Goal: Task Accomplishment & Management: Manage account settings

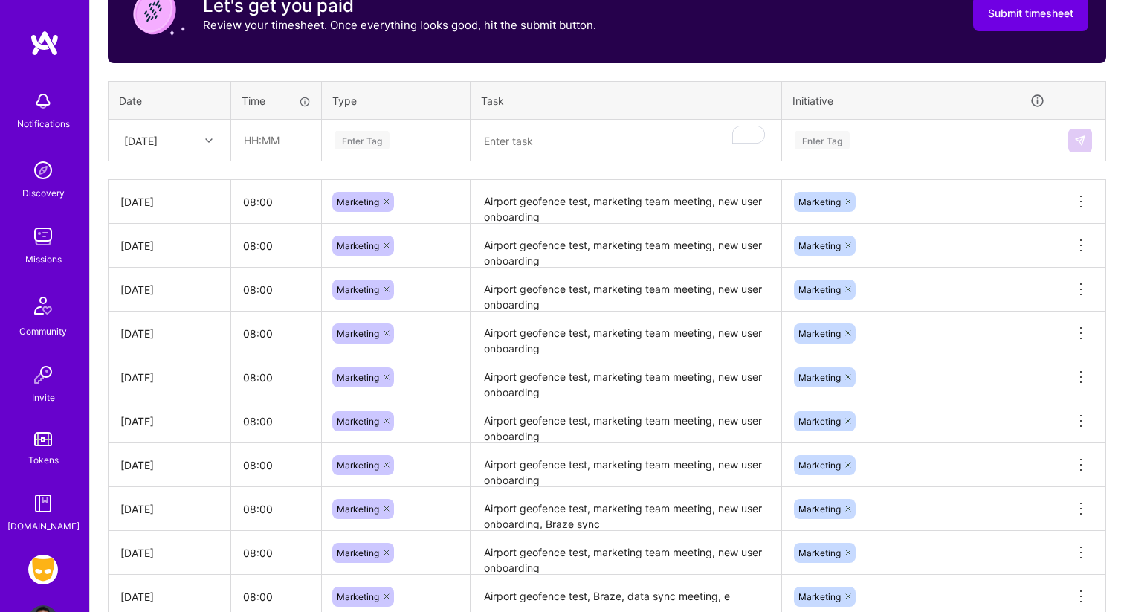
scroll to position [593, 0]
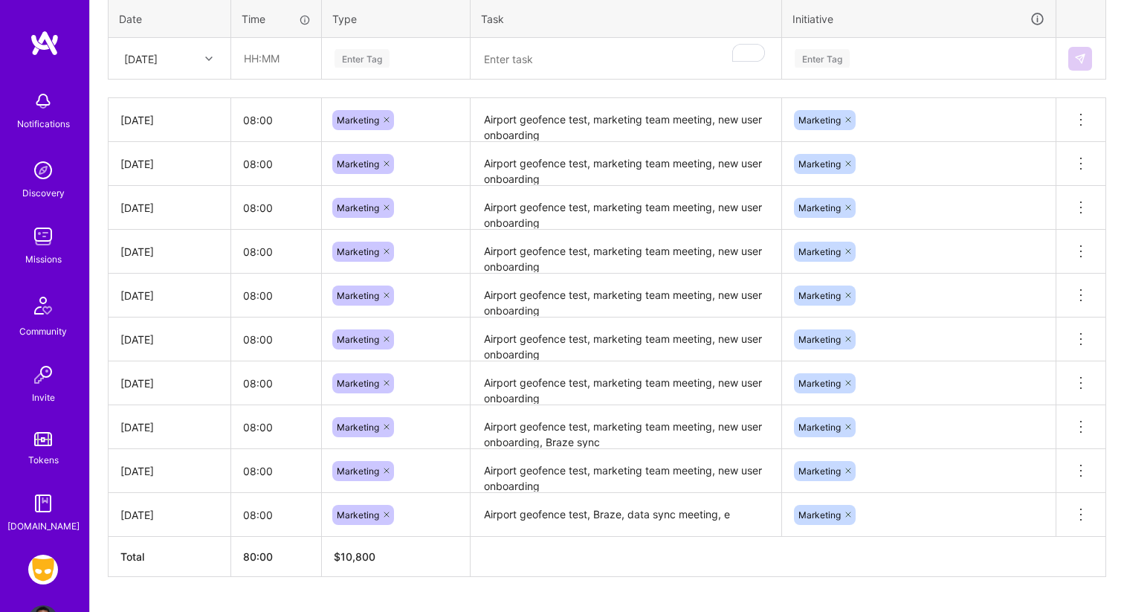
click at [607, 228] on td "Airport geofence test, marketing team meeting, new user onboarding" at bounding box center [625, 208] width 311 height 44
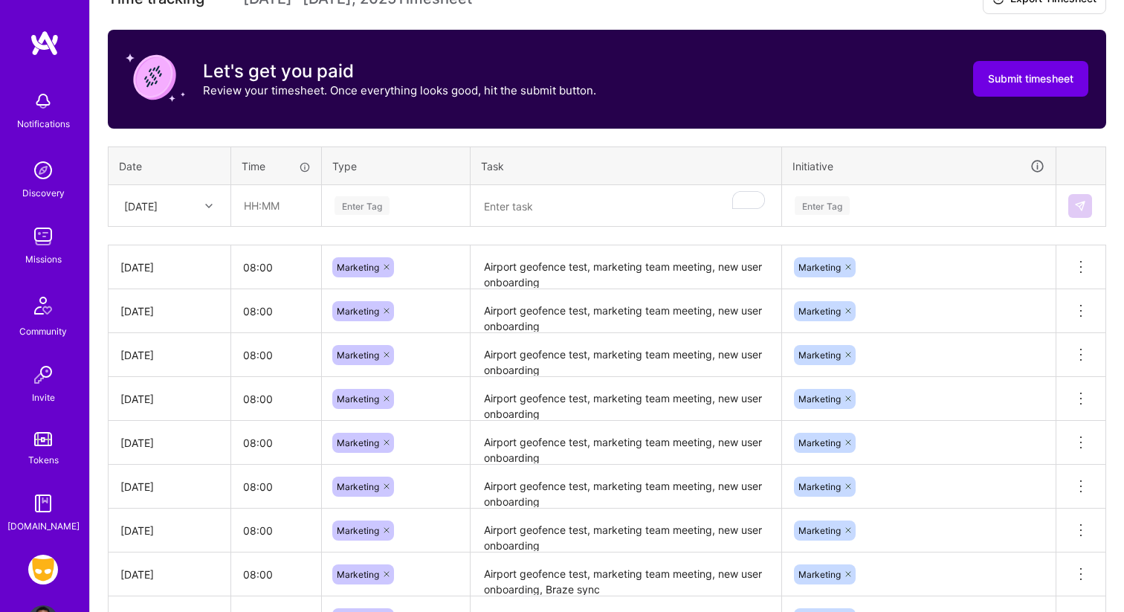
scroll to position [630, 0]
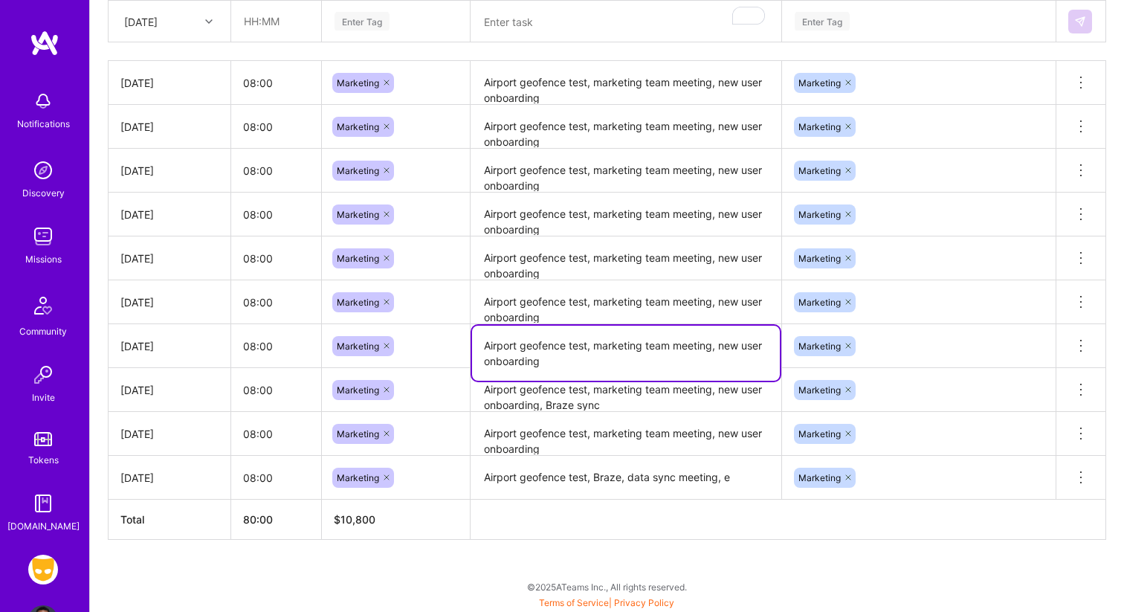
drag, startPoint x: 563, startPoint y: 364, endPoint x: 450, endPoint y: 340, distance: 115.6
click at [450, 340] on tr "[DATE] 08:00 Marketing Airport geofence test, marketing team meeting, new user …" at bounding box center [606, 346] width 997 height 44
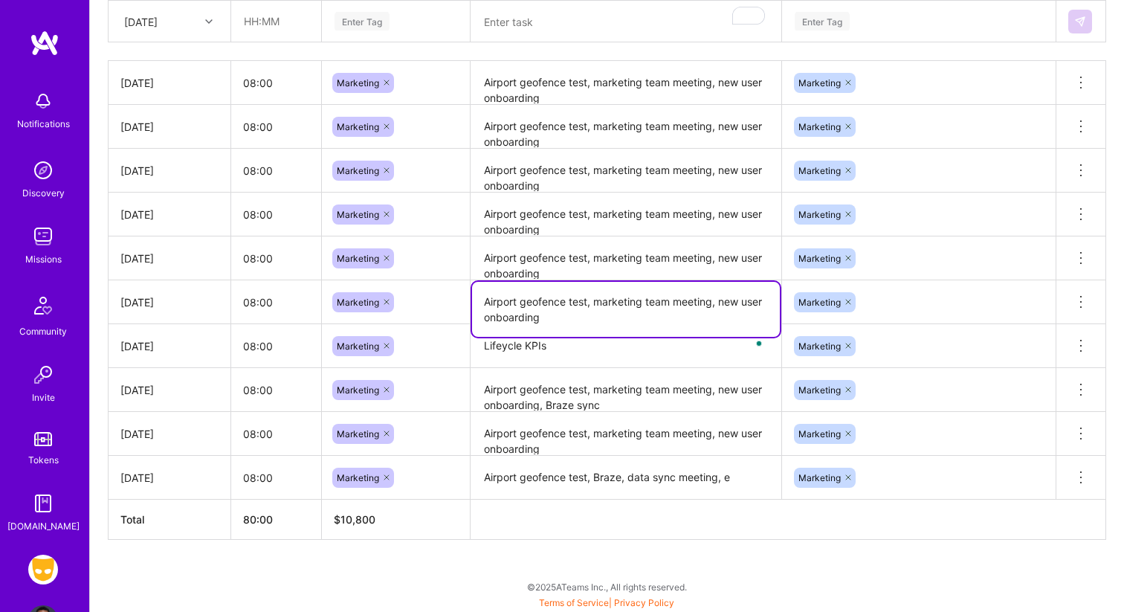
click at [554, 311] on textarea "Airport geofence test, marketing team meeting, new user onboarding" at bounding box center [626, 309] width 308 height 55
click at [566, 340] on textarea "Lifeycle KPIs" at bounding box center [626, 346] width 308 height 42
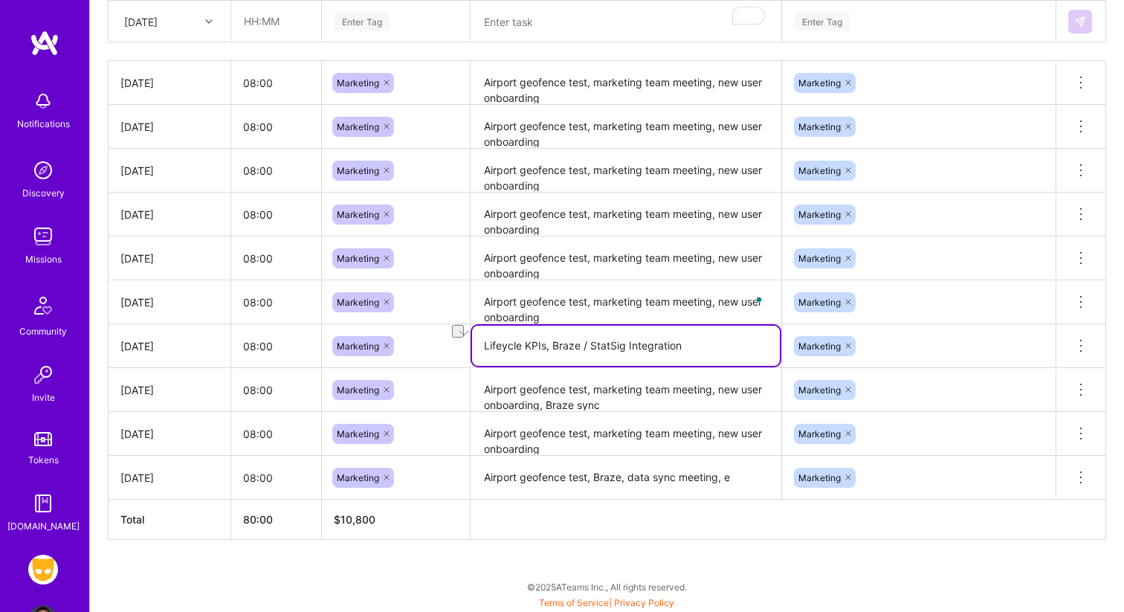
drag, startPoint x: 551, startPoint y: 349, endPoint x: 717, endPoint y: 346, distance: 165.7
click at [717, 346] on textarea "Lifeycle KPIs, Braze / StatSig Integration" at bounding box center [626, 345] width 308 height 40
type textarea "Lifeycle KPIs, Braze / StatSig Integration"
click at [670, 398] on textarea "Airport geofence test, marketing team meeting, new user onboarding, Braze sync" at bounding box center [626, 389] width 308 height 41
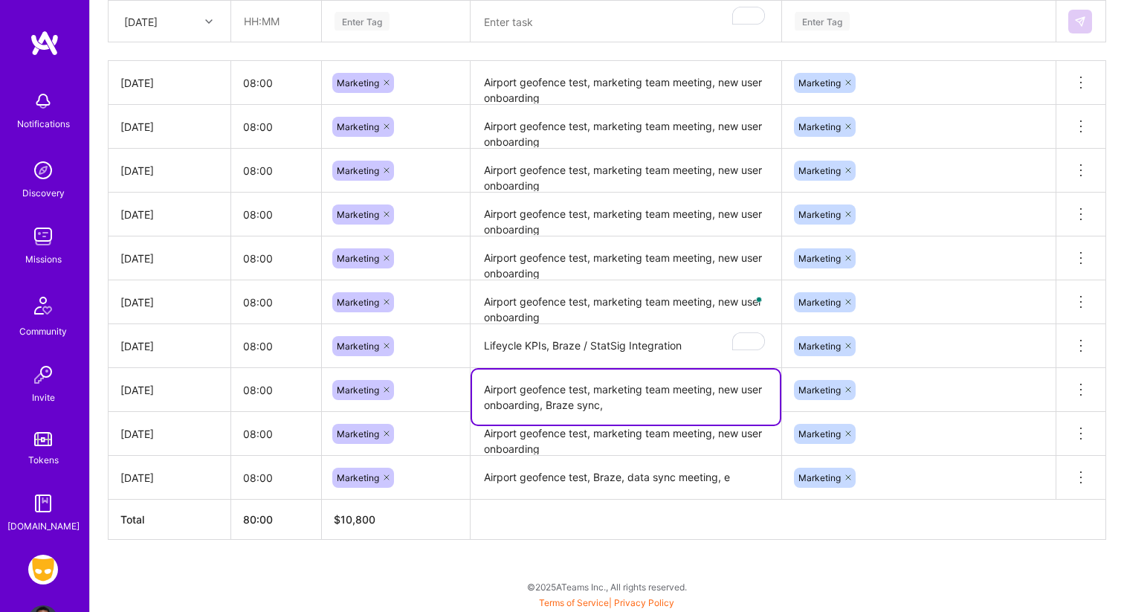
paste textarea "Braze / StatSig Integration"
drag, startPoint x: 644, startPoint y: 404, endPoint x: 610, endPoint y: 404, distance: 33.4
click at [610, 404] on textarea "Airport geofence test, marketing team meeting, new user onboarding, Braze sync,…" at bounding box center [626, 396] width 308 height 55
type textarea "Airport geofence test, marketing team meeting, new user onboarding, Braze sync,…"
click at [600, 331] on textarea "Lifeycle KPIs, Braze / StatSig Integration" at bounding box center [626, 346] width 308 height 42
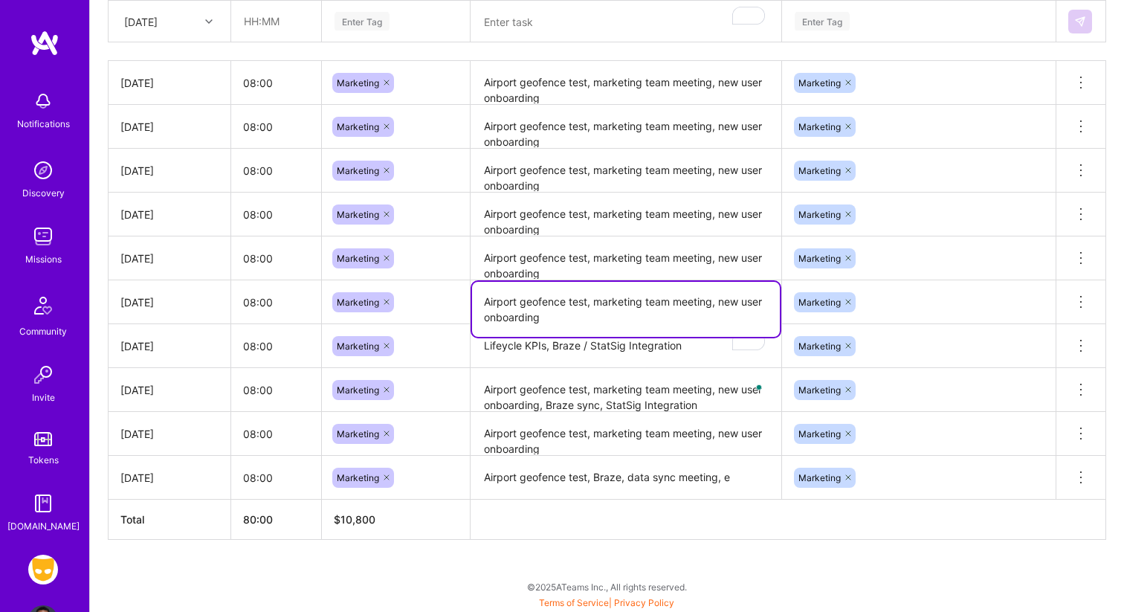
click at [601, 289] on textarea "Airport geofence test, marketing team meeting, new user onboarding" at bounding box center [626, 309] width 308 height 55
click at [604, 404] on textarea "Airport geofence test, marketing team meeting, new user onboarding, Braze sync,…" at bounding box center [626, 390] width 308 height 42
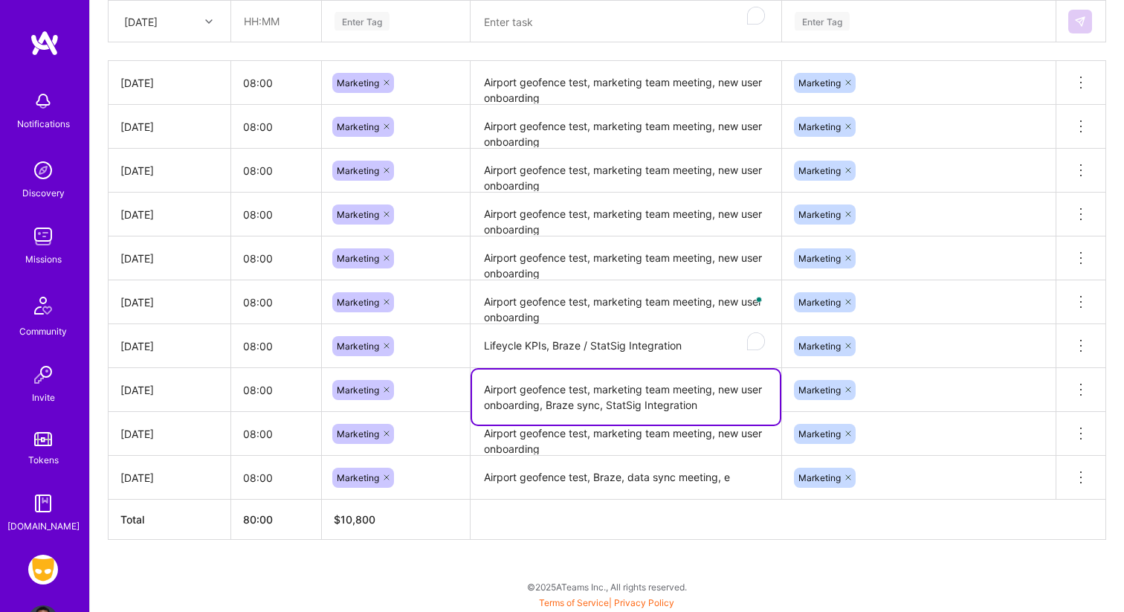
scroll to position [626, 0]
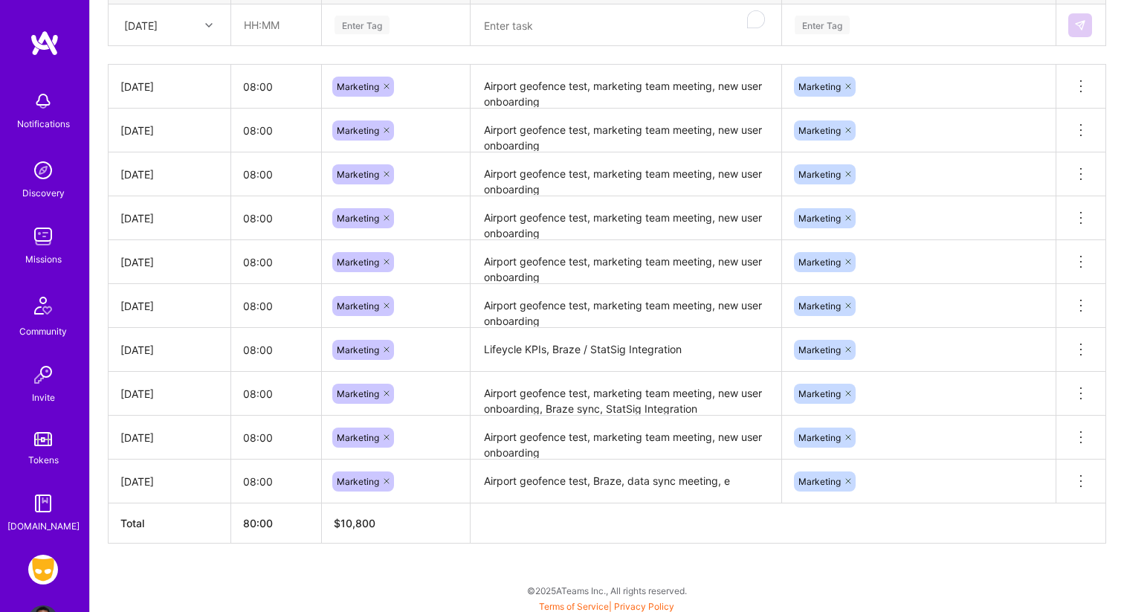
click at [597, 311] on textarea "Airport geofence test, marketing team meeting, new user onboarding" at bounding box center [626, 305] width 308 height 41
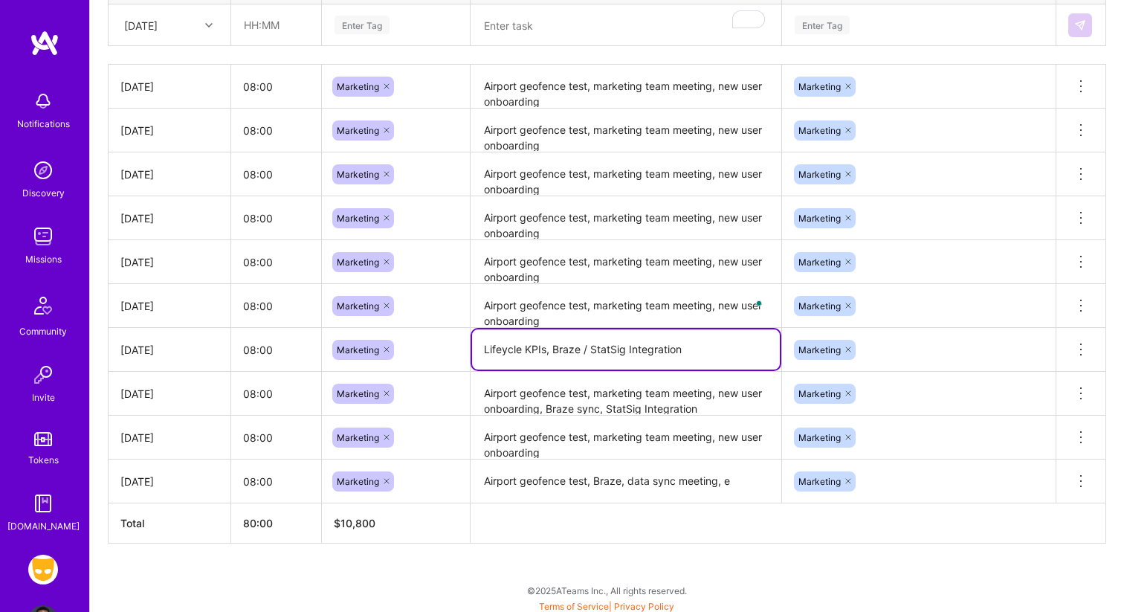
click at [684, 352] on textarea "Lifeycle KPIs, Braze / StatSig Integration" at bounding box center [626, 349] width 308 height 40
drag, startPoint x: 692, startPoint y: 343, endPoint x: 552, endPoint y: 350, distance: 139.9
click at [552, 350] on textarea "Lifeycle KPIs, Braze / StatSig Integration" at bounding box center [626, 349] width 308 height 40
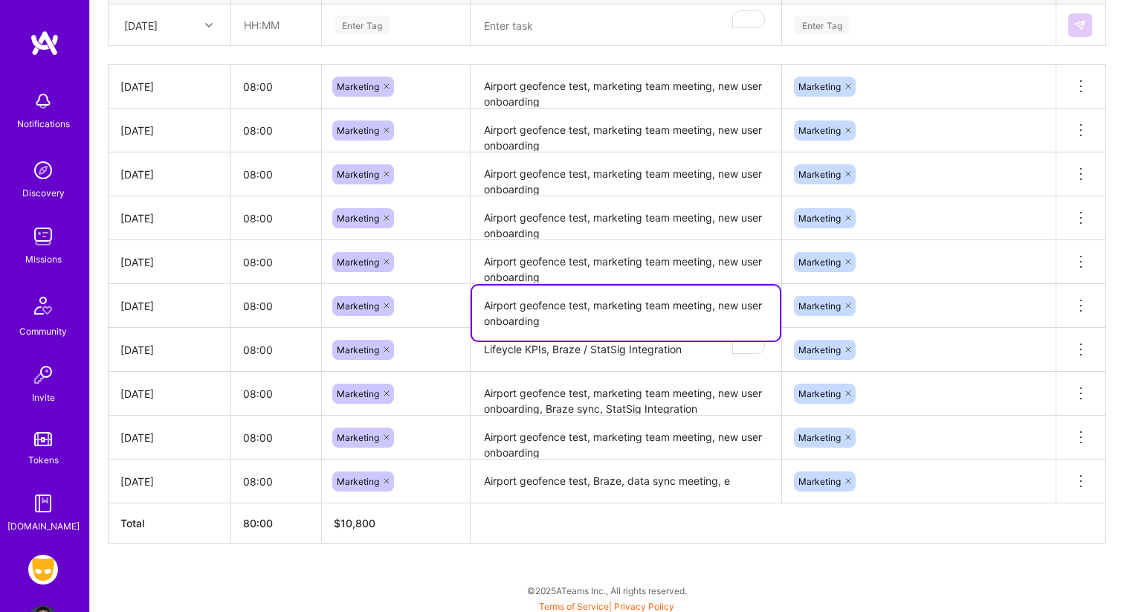
drag, startPoint x: 596, startPoint y: 303, endPoint x: 597, endPoint y: 341, distance: 37.9
click at [597, 341] on tbody "Fri, Aug 29 08:00 Marketing Airport geofence test, marketing team meeting, new …" at bounding box center [606, 284] width 997 height 438
paste textarea "Braze / StatSig Integration"
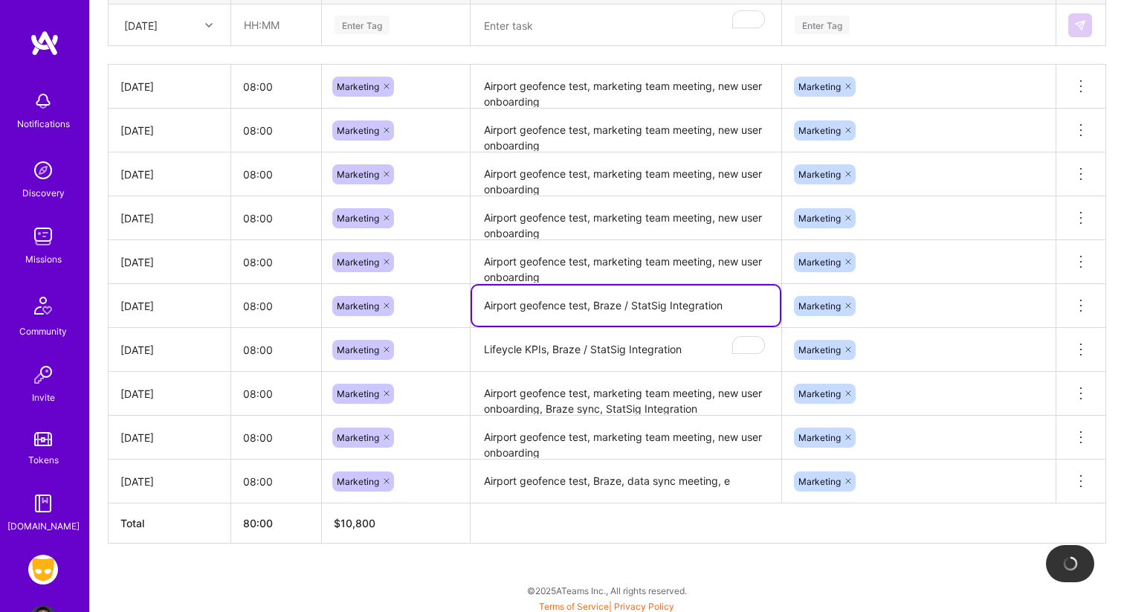
type textarea "Airport geofence test, Braze / StatSig Integration"
click at [592, 253] on textarea "Airport geofence test, marketing team meeting, new user onboarding" at bounding box center [626, 262] width 308 height 41
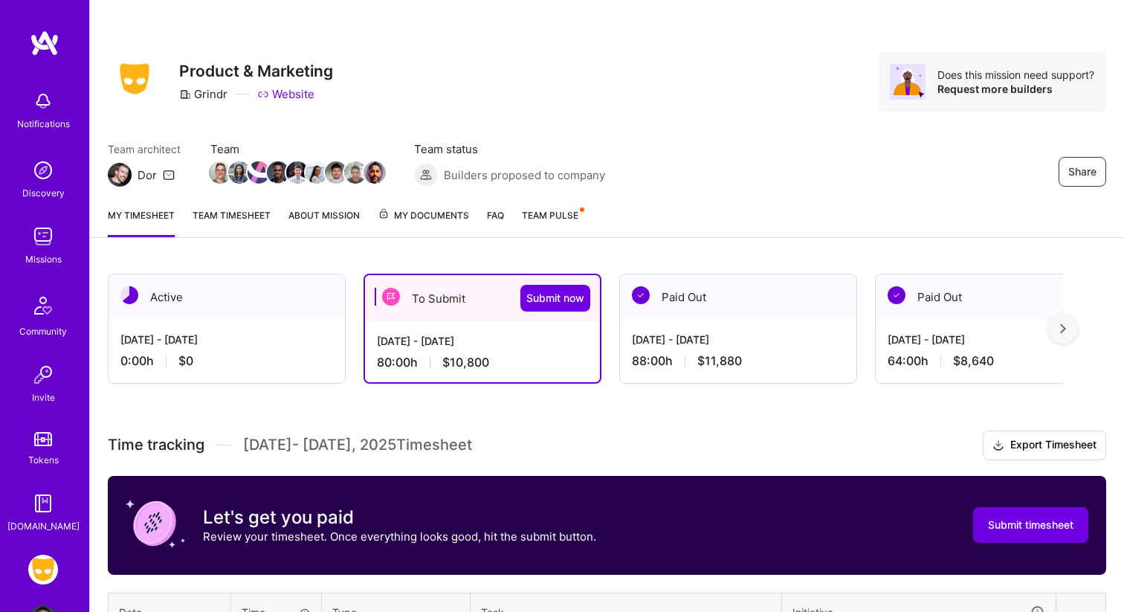
scroll to position [626, 0]
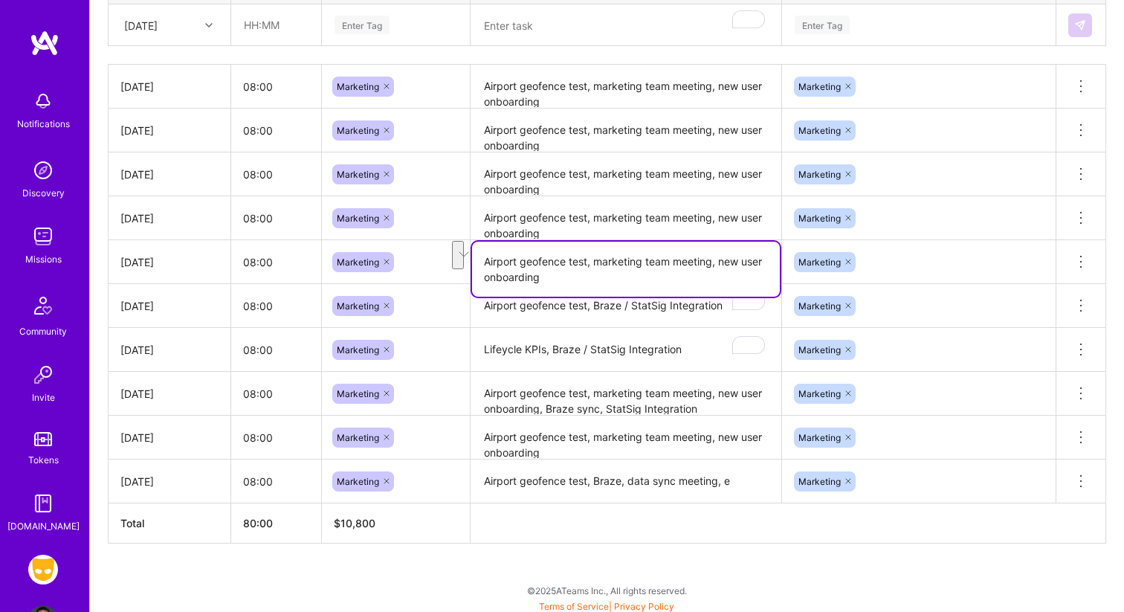
drag, startPoint x: 597, startPoint y: 276, endPoint x: 485, endPoint y: 243, distance: 117.1
click at [485, 244] on textarea "Airport geofence test, marketing team meeting, new user onboarding" at bounding box center [626, 269] width 308 height 55
type textarea "X"
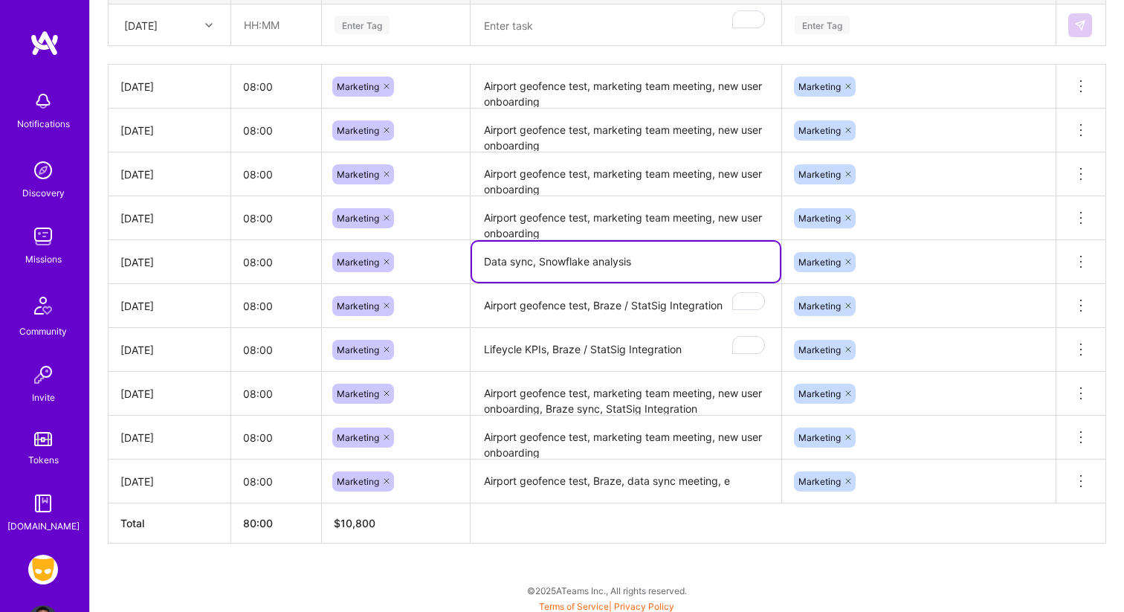
type textarea "Data sync, Snowflake analysis"
click at [655, 188] on textarea "Airport geofence test, marketing team meeting, new user onboarding" at bounding box center [626, 174] width 308 height 41
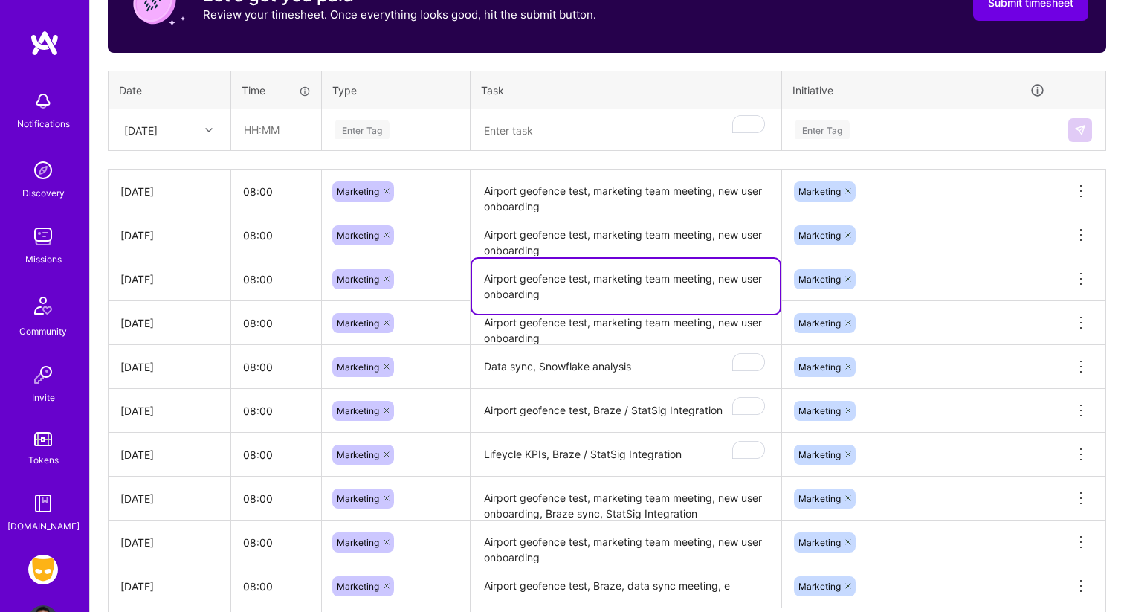
scroll to position [508, 0]
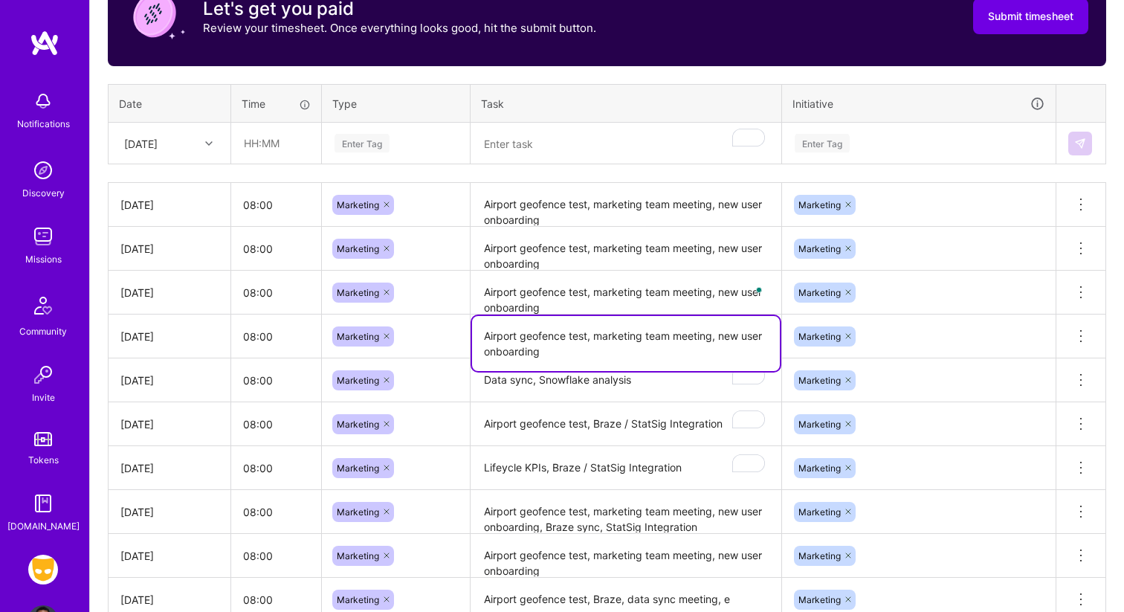
click at [592, 335] on textarea "Airport geofence test, marketing team meeting, new user onboarding" at bounding box center [626, 343] width 308 height 55
drag, startPoint x: 587, startPoint y: 334, endPoint x: 627, endPoint y: 369, distance: 53.7
click at [627, 369] on textarea "Airport geofence test, marketing team meeting, new user onboarding" at bounding box center [626, 343] width 308 height 55
click at [638, 340] on textarea "Airport geofence test, marketing team meeting, new user onboarding" at bounding box center [626, 343] width 308 height 55
drag, startPoint x: 719, startPoint y: 334, endPoint x: 596, endPoint y: 334, distance: 123.4
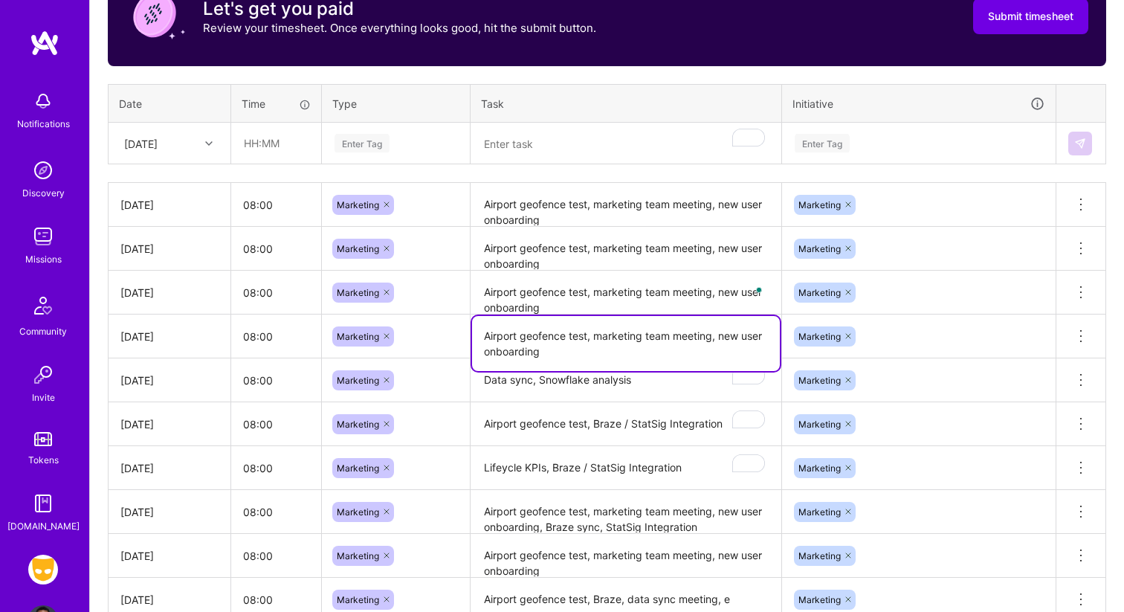
click at [596, 334] on textarea "Airport geofence test, marketing team meeting, new user onboarding" at bounding box center [626, 343] width 308 height 55
click at [737, 340] on textarea "Airport geofence test, new user onboarding" at bounding box center [626, 336] width 308 height 40
drag, startPoint x: 689, startPoint y: 337, endPoint x: 465, endPoint y: 333, distance: 223.7
click at [465, 333] on tr "Tue, Aug 26 08:00 Marketing Airport geofence test, new user onboarding Marketin…" at bounding box center [606, 336] width 997 height 44
type textarea "Airport geofence test, new user onboarding"
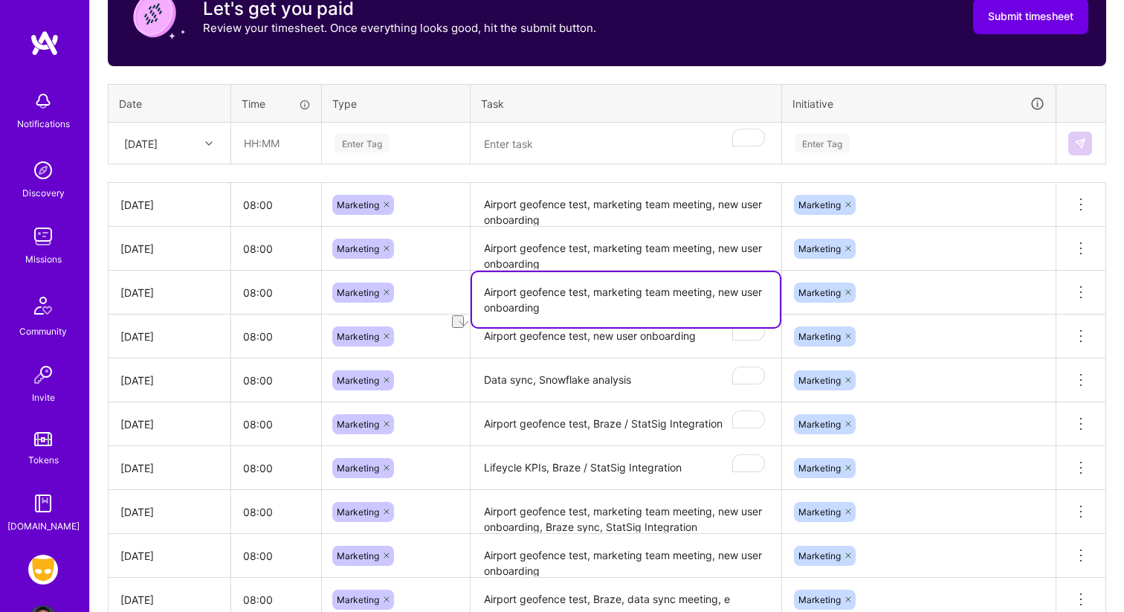
click at [515, 277] on textarea "Airport geofence test, marketing team meeting, new user onboarding" at bounding box center [626, 299] width 308 height 55
paste textarea "To enrich screen reader interactions, please activate Accessibility in Grammarl…"
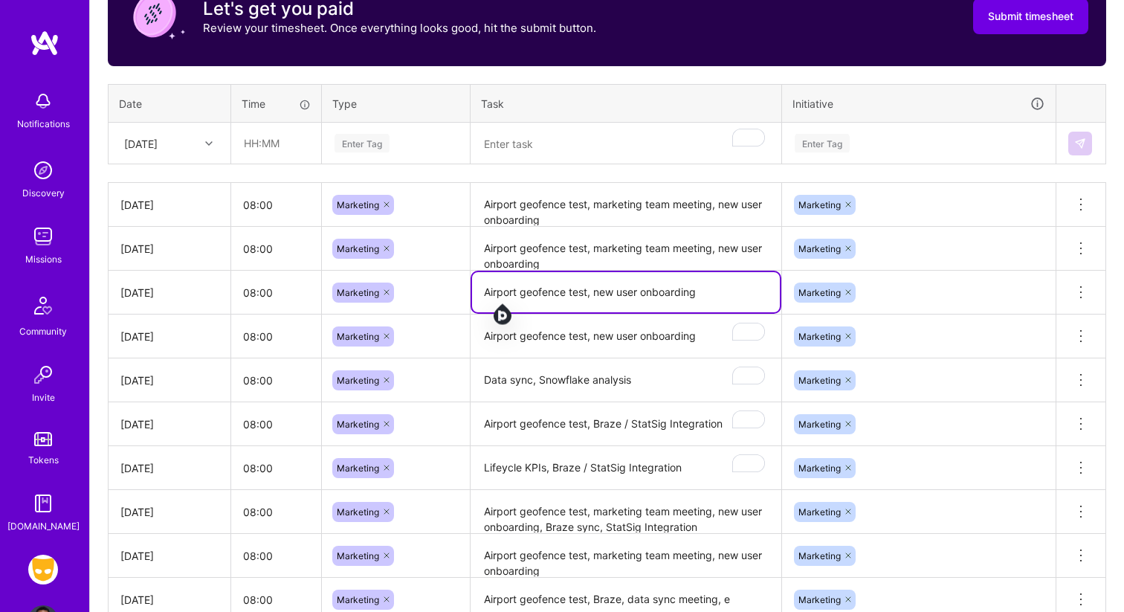
type textarea "Airport geofence test, new user onboarding"
click at [522, 241] on textarea "Airport geofence test, marketing team meeting, new user onboarding" at bounding box center [626, 248] width 308 height 41
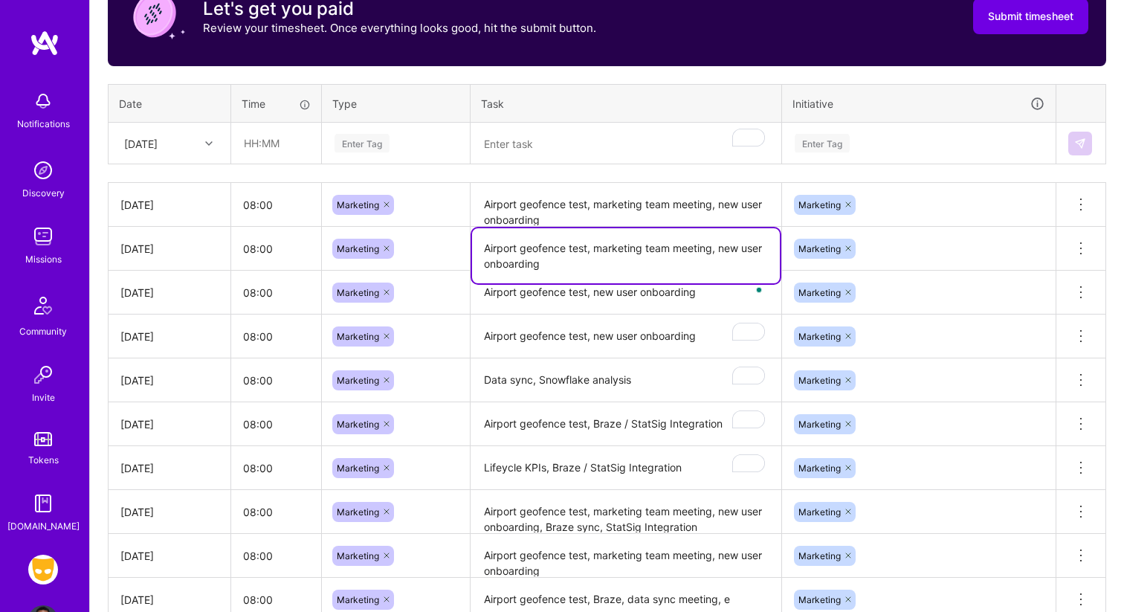
click at [522, 241] on textarea "Airport geofence test, marketing team meeting, new user onboarding" at bounding box center [626, 255] width 308 height 55
paste textarea "To enrich screen reader interactions, please activate Accessibility in Grammarl…"
type textarea "Airport geofence test, new user onboarding"
click at [531, 206] on textarea "Airport geofence test, marketing team meeting, new user onboarding" at bounding box center [626, 204] width 308 height 41
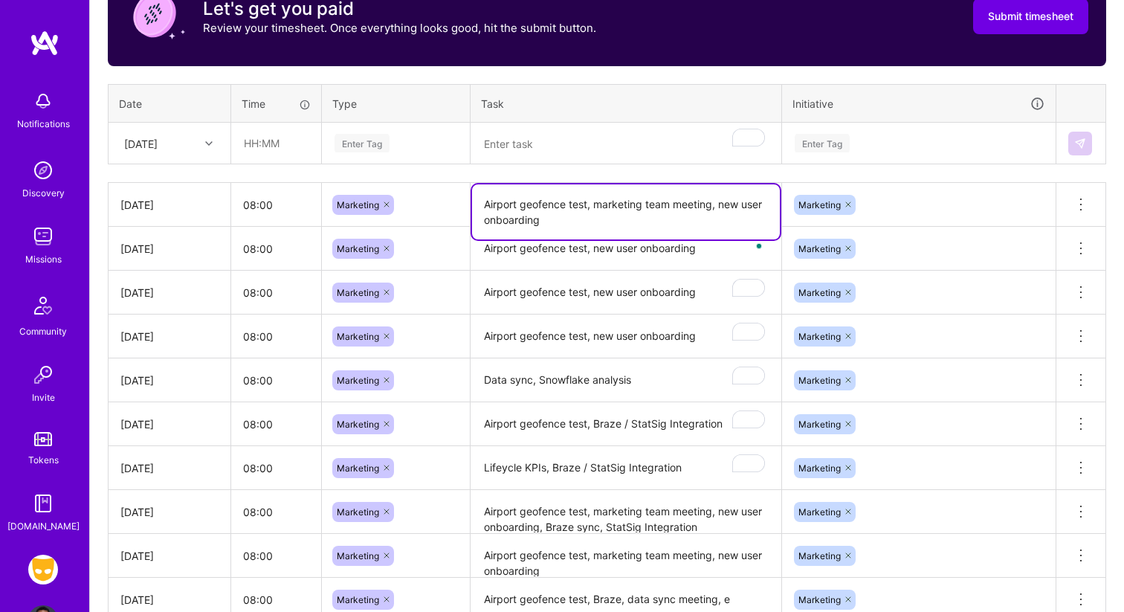
click at [531, 206] on textarea "Airport geofence test, marketing team meeting, new user onboarding" at bounding box center [626, 211] width 308 height 55
paste textarea "To enrich screen reader interactions, please activate Accessibility in Grammarl…"
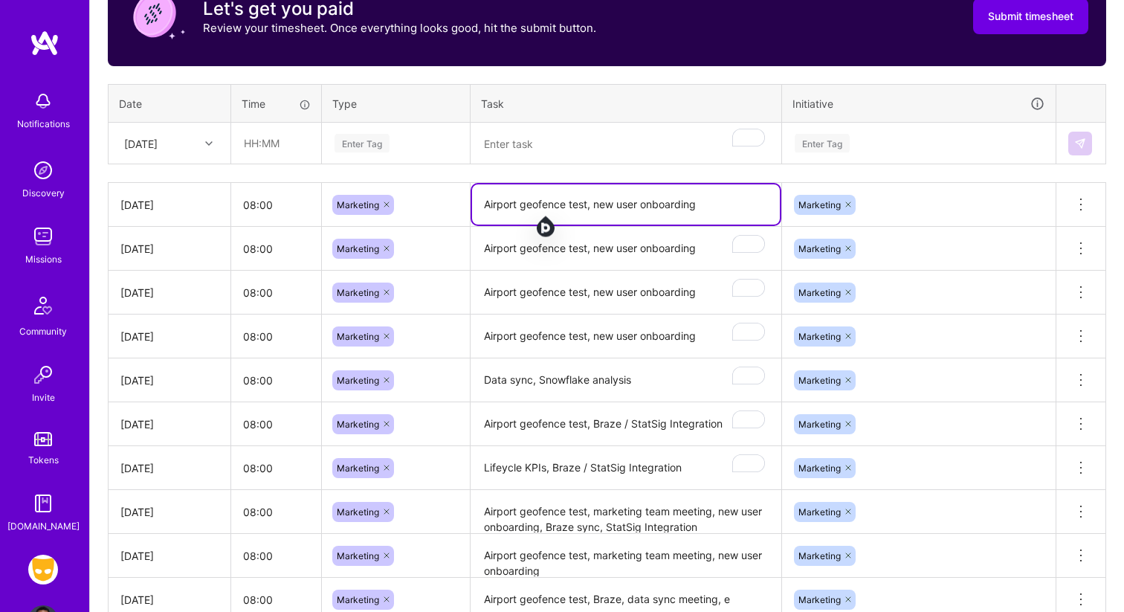
type textarea "Airport geofence test, new user onboarding"
